Goal: Transaction & Acquisition: Download file/media

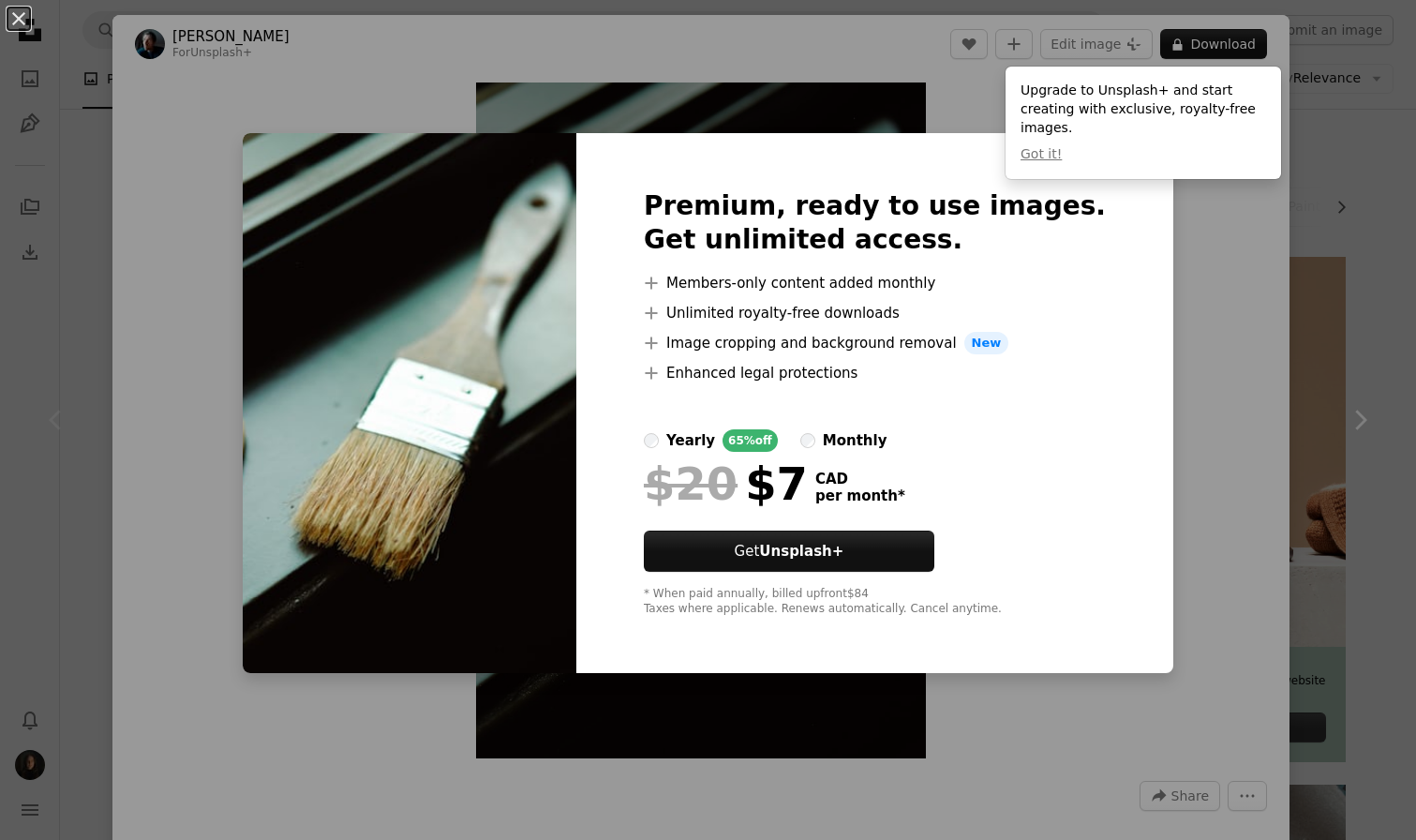
click at [1137, 399] on div "An X shape Premium, ready to use images. Get unlimited access. A plus sign Memb…" at bounding box center [708, 420] width 1416 height 840
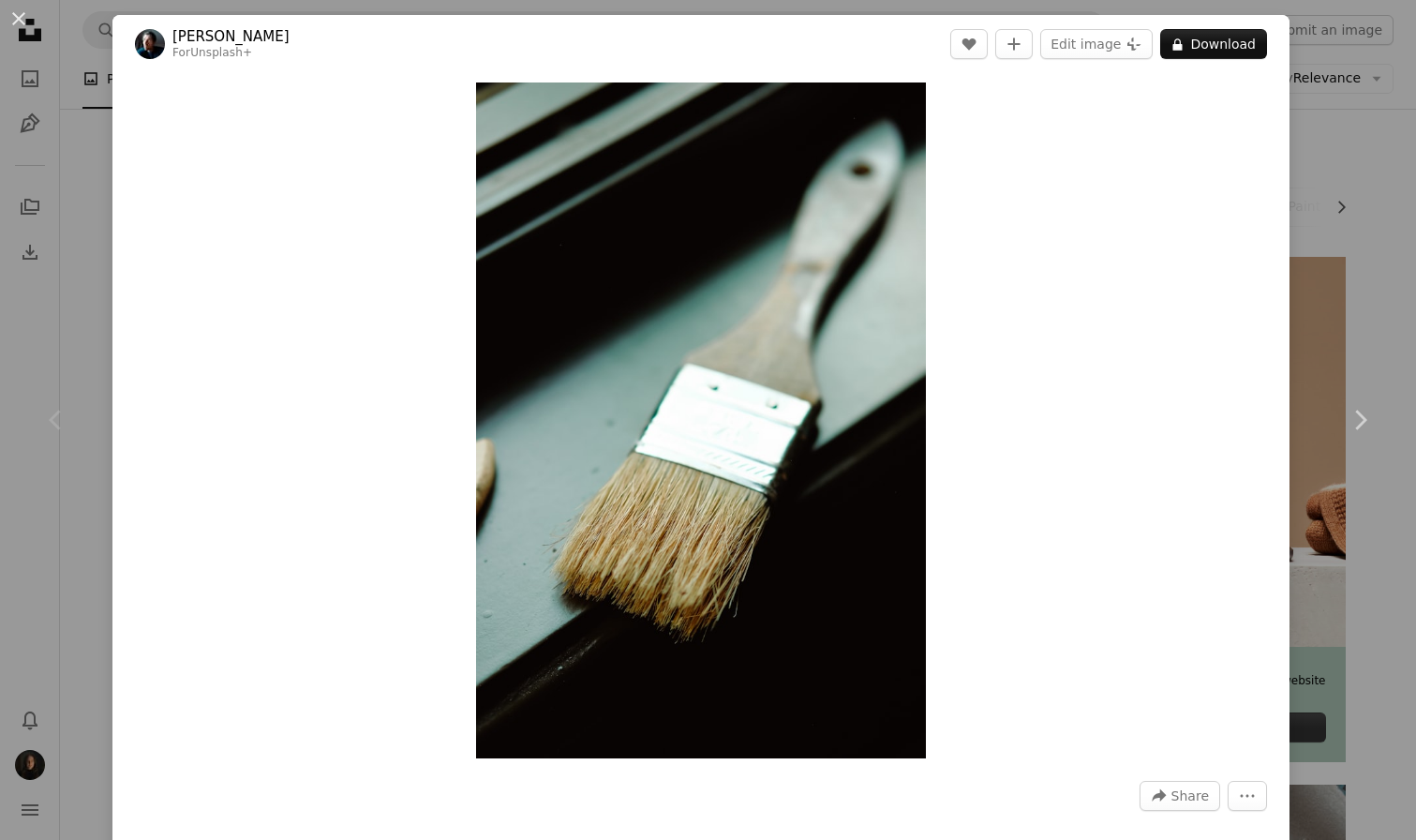
click at [1377, 548] on div "An X shape Chevron left Chevron right [PERSON_NAME] For Unsplash+ A heart A plu…" at bounding box center [708, 420] width 1416 height 840
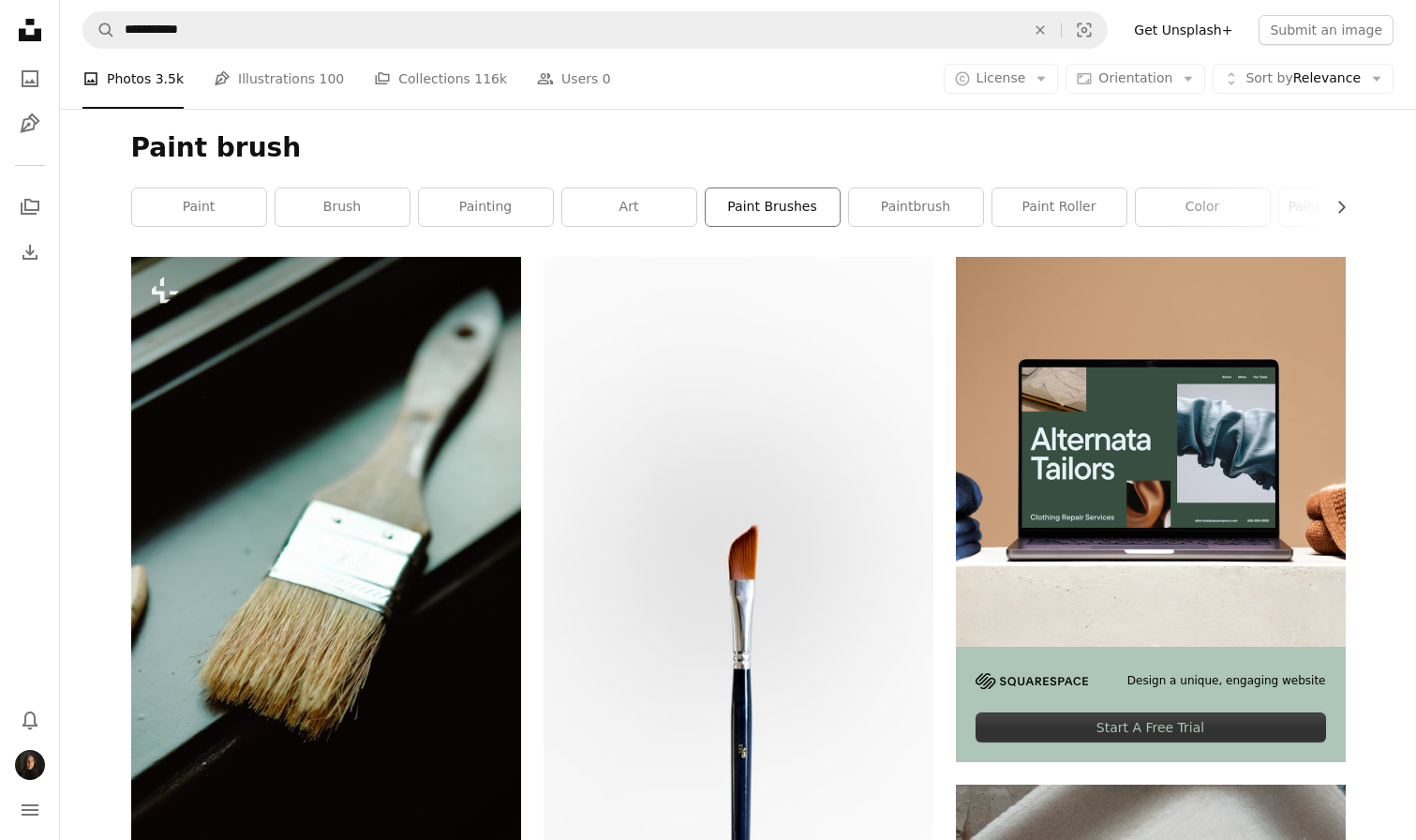
click at [794, 211] on link "paint brushes" at bounding box center [773, 207] width 134 height 37
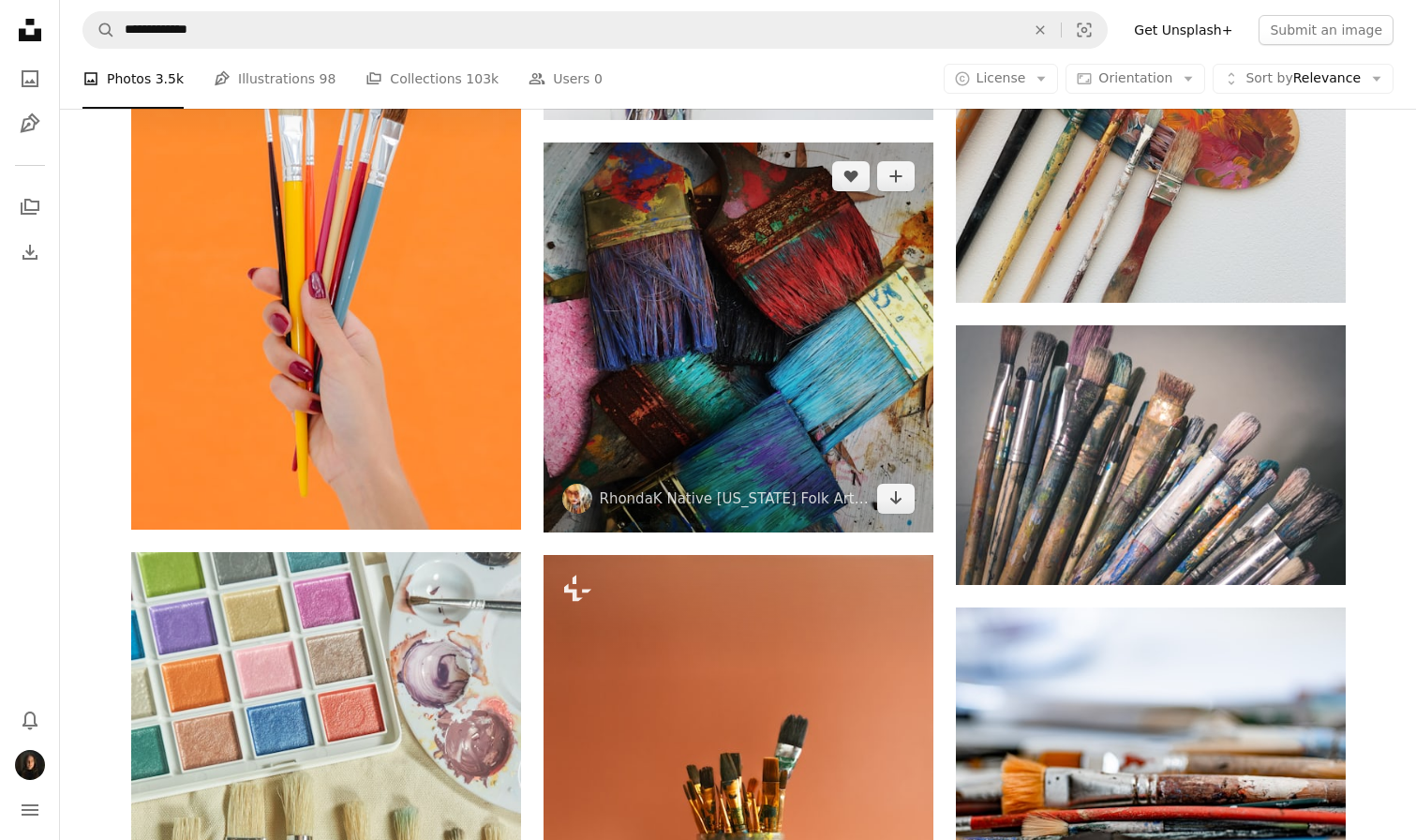
scroll to position [1003, 0]
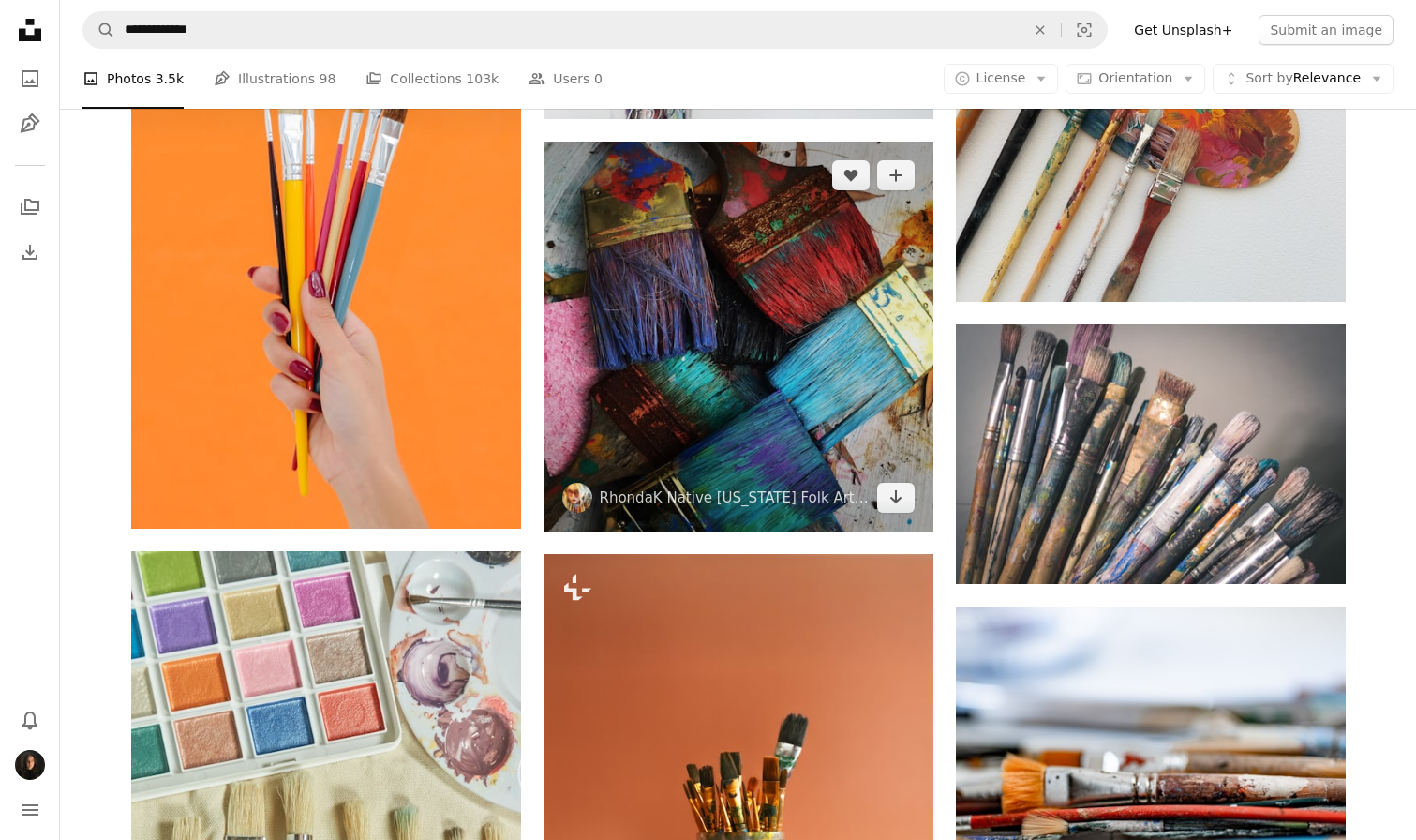
click at [710, 355] on img at bounding box center [738, 337] width 390 height 390
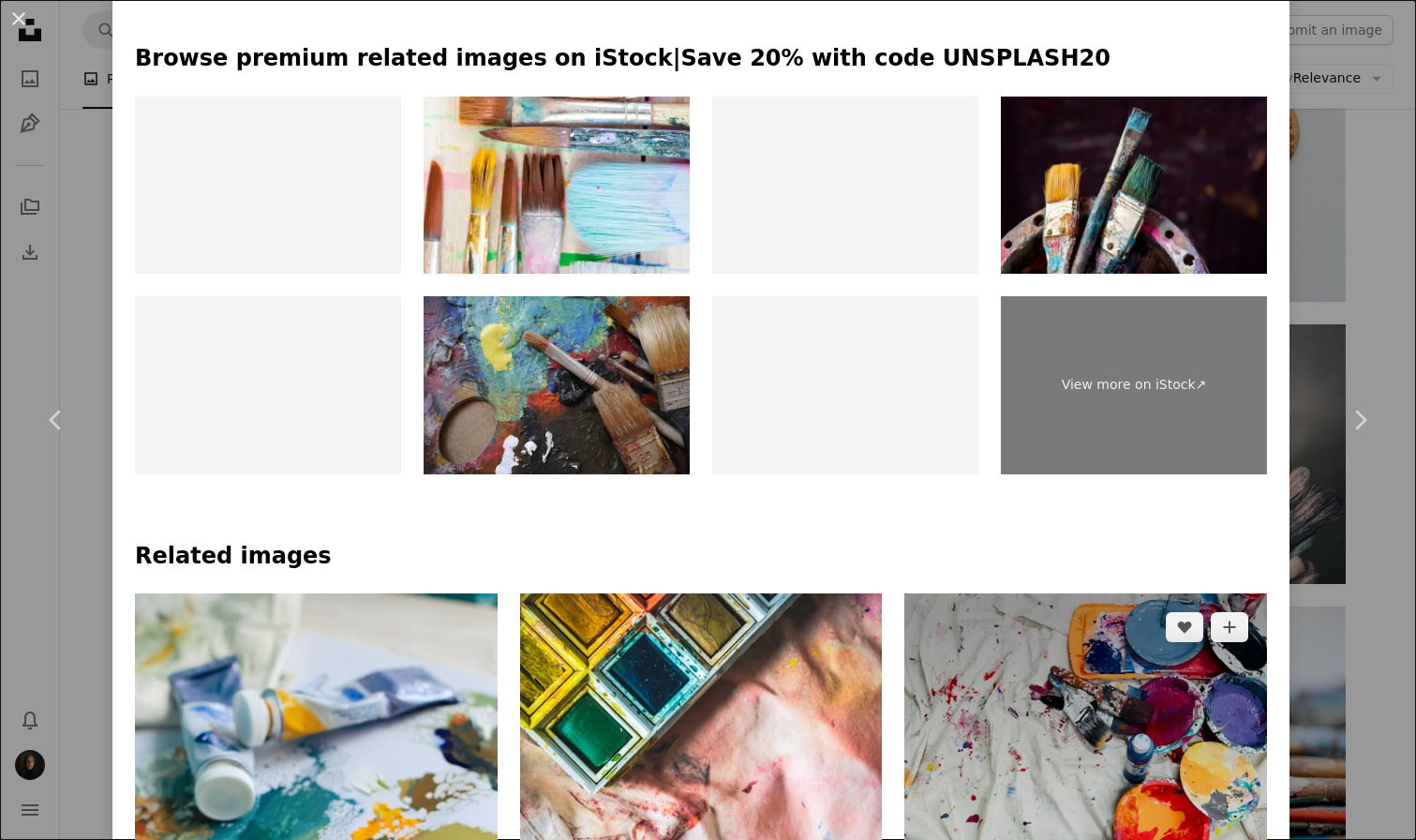
scroll to position [1046, 0]
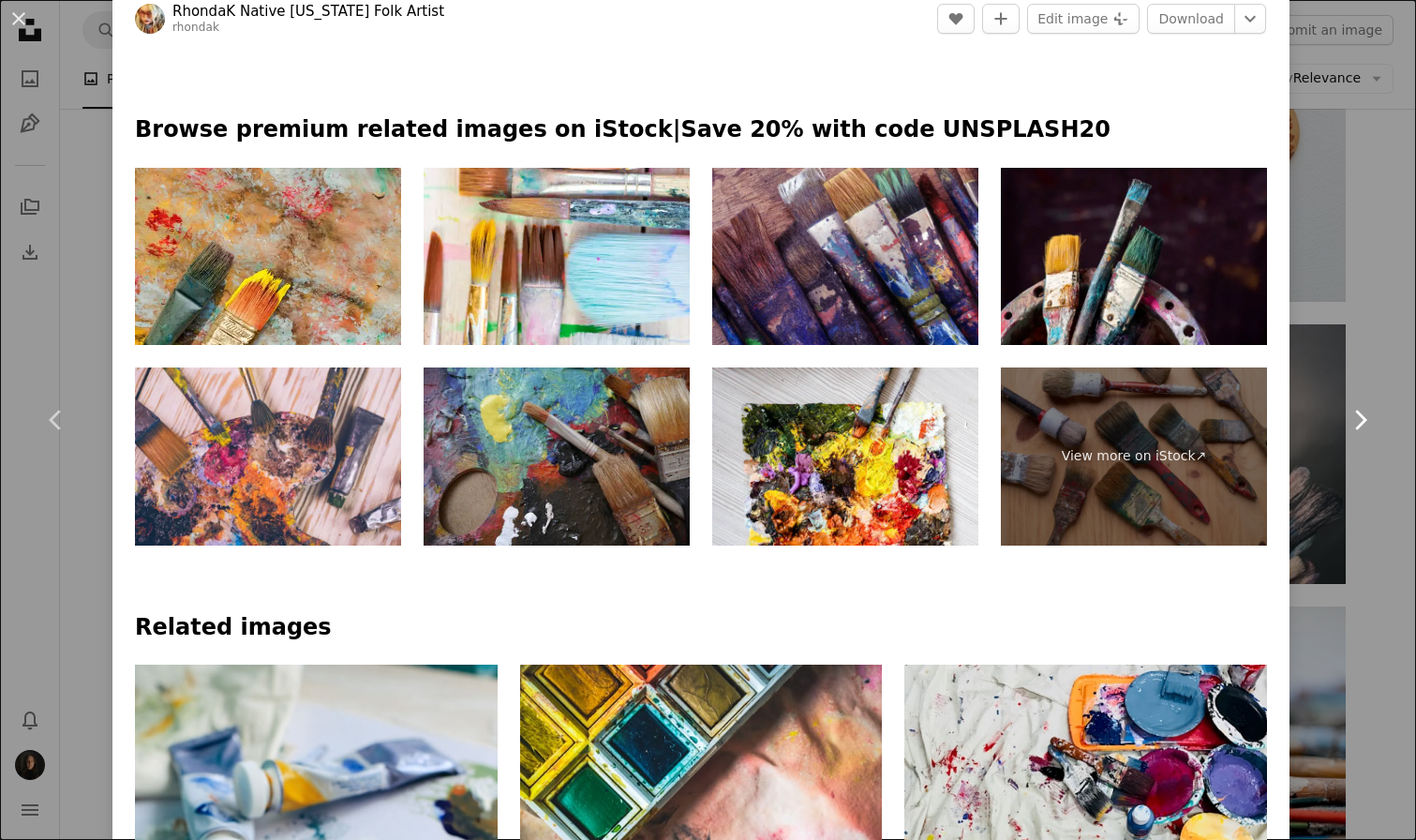
click at [1358, 357] on link "Chevron right" at bounding box center [1359, 420] width 113 height 180
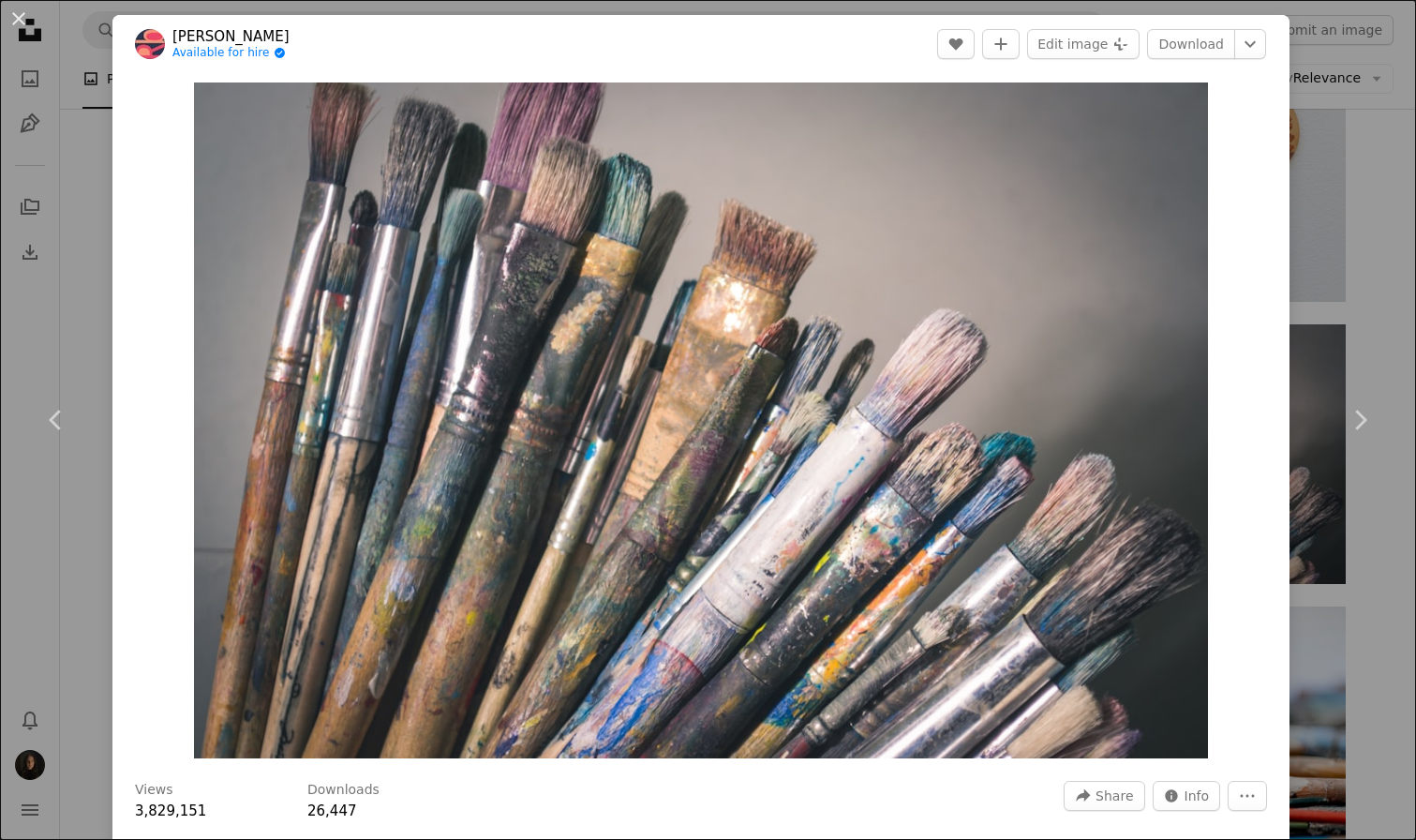
click at [1371, 134] on div "An X shape Chevron left Chevron right [PERSON_NAME] Available for hire A checkm…" at bounding box center [708, 420] width 1416 height 840
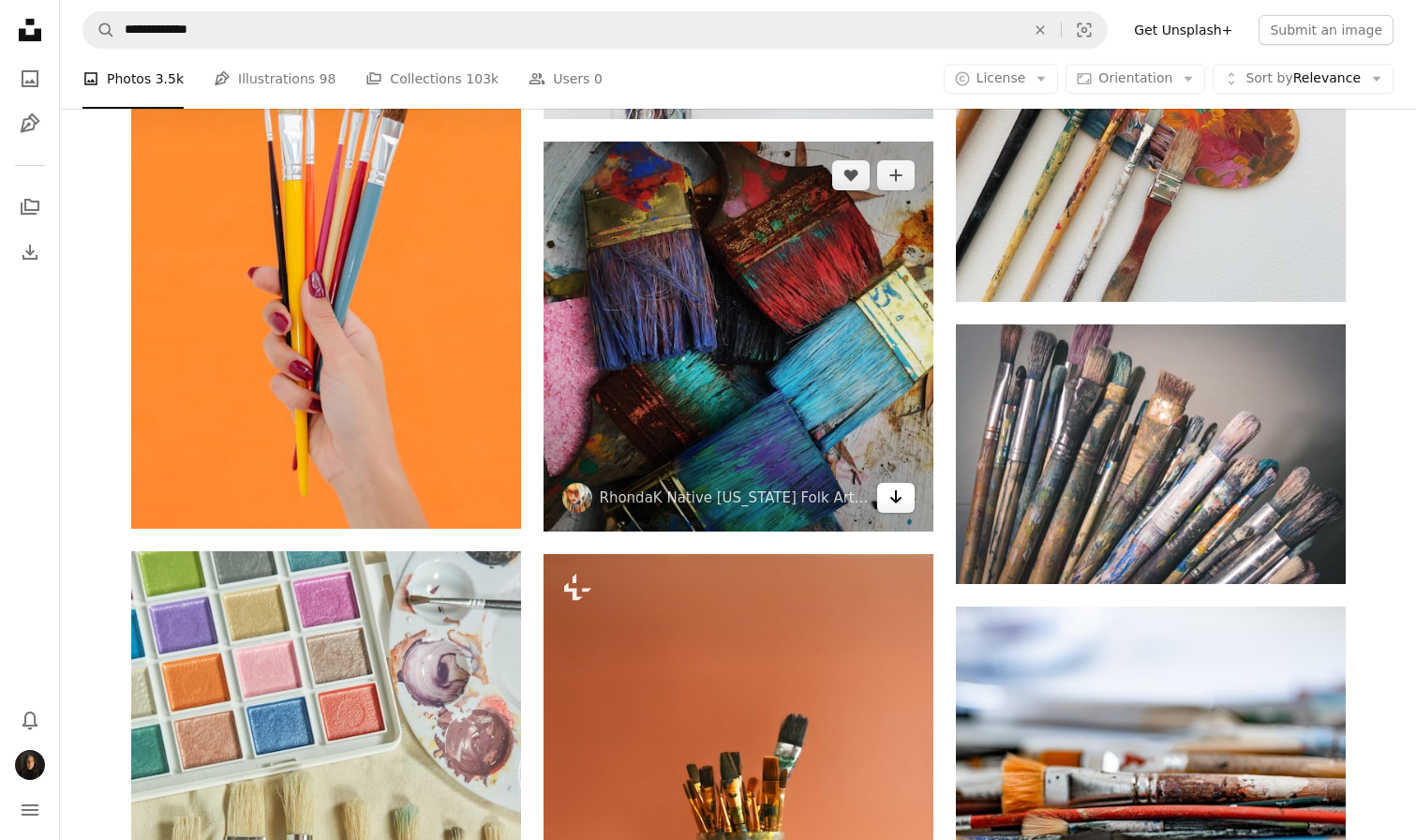
click at [888, 506] on link "Arrow pointing down" at bounding box center [896, 497] width 37 height 30
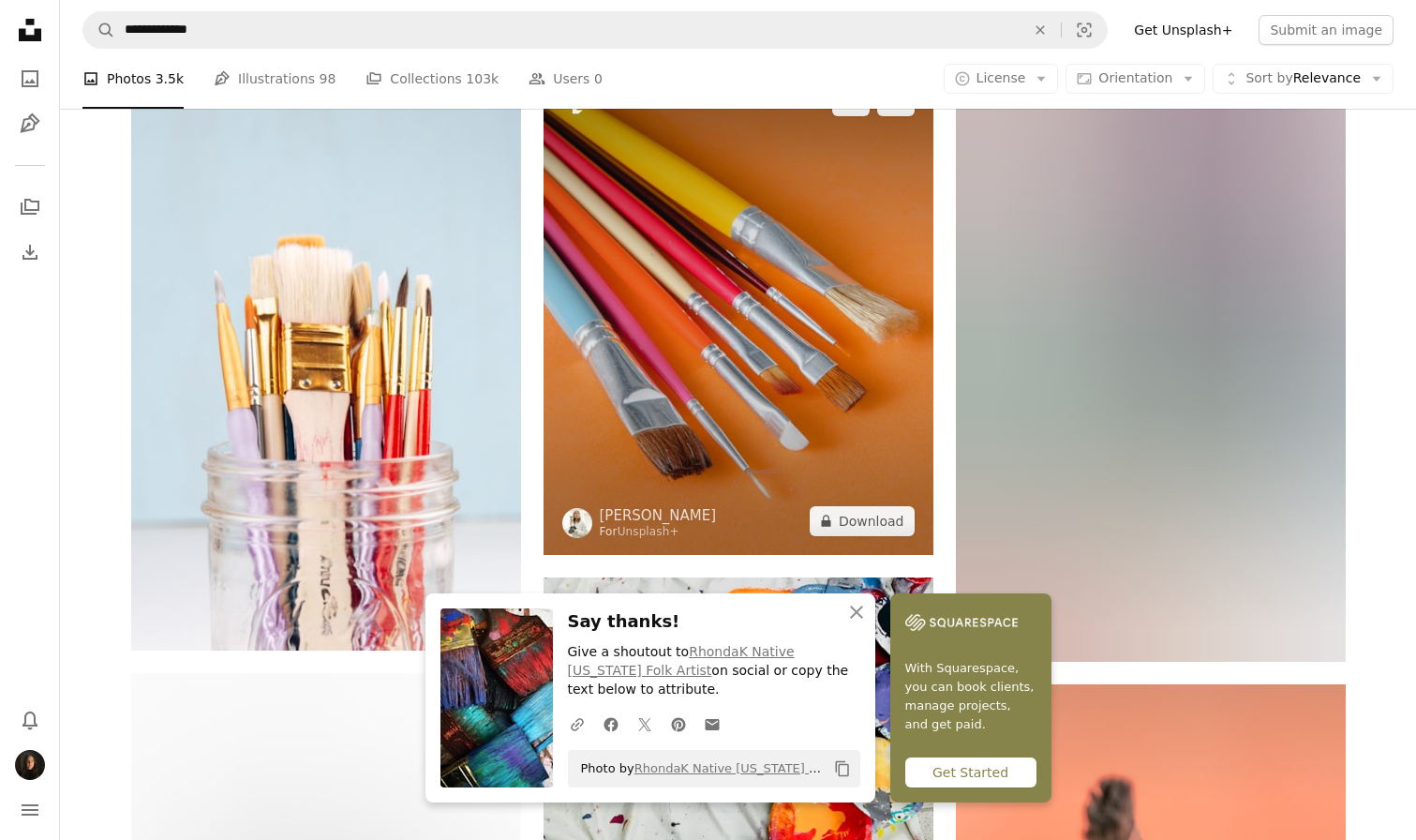
scroll to position [2610, 0]
